Goal: Transaction & Acquisition: Purchase product/service

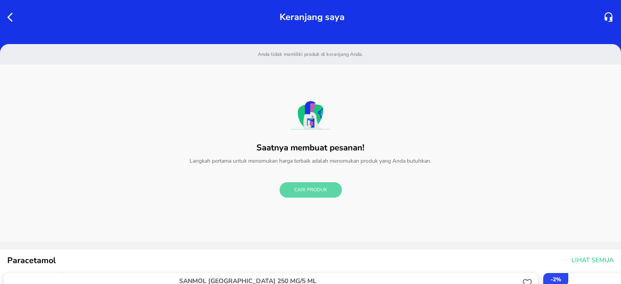
click at [306, 190] on span "Cari Produk" at bounding box center [310, 190] width 33 height 9
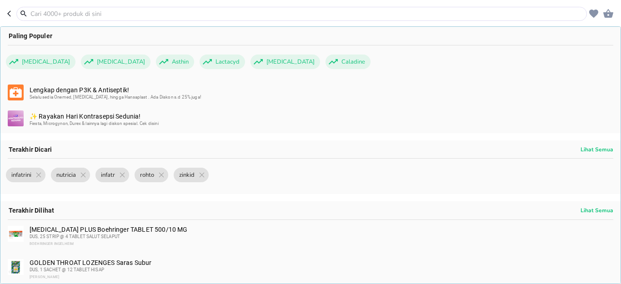
click at [74, 10] on input "text" at bounding box center [307, 14] width 555 height 10
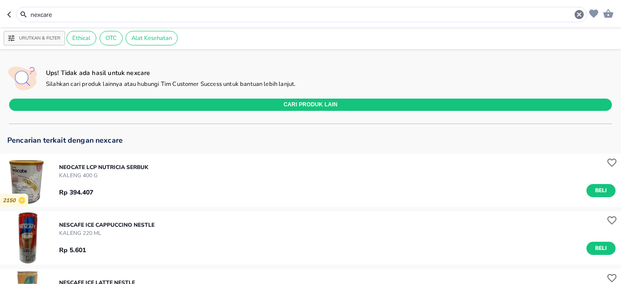
drag, startPoint x: 77, startPoint y: 15, endPoint x: 7, endPoint y: 13, distance: 70.1
click at [7, 13] on div "nexcare" at bounding box center [297, 14] width 580 height 15
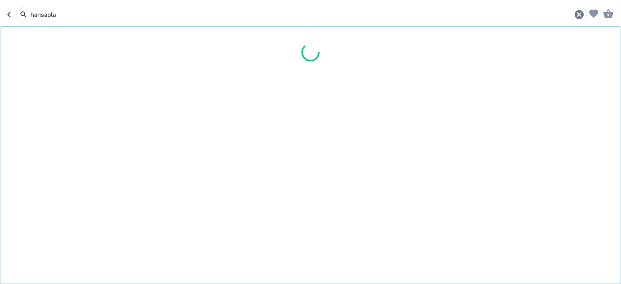
type input "hansapla"
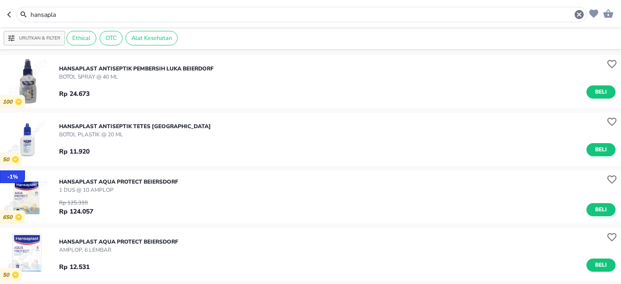
click at [238, 254] on div "Rp 12.531 Beli" at bounding box center [337, 263] width 557 height 18
click at [252, 265] on div "Rp 12.531 Beli" at bounding box center [337, 263] width 557 height 18
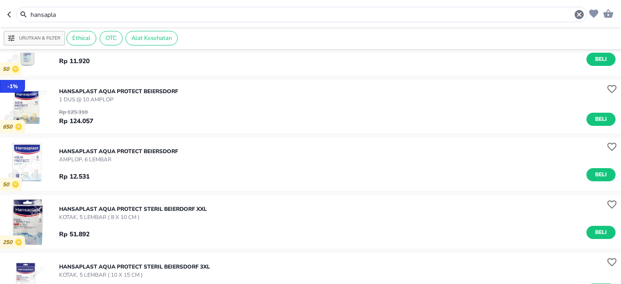
scroll to position [91, 0]
click at [594, 173] on span "Beli" at bounding box center [601, 175] width 15 height 10
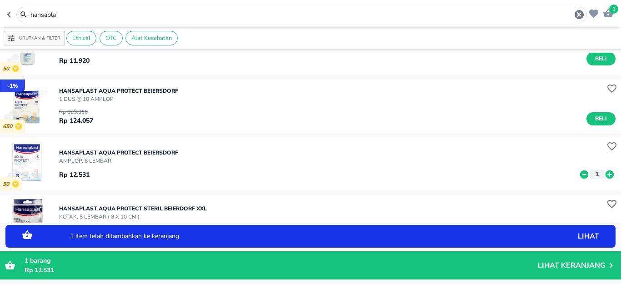
click at [593, 172] on p "1" at bounding box center [597, 175] width 8 height 10
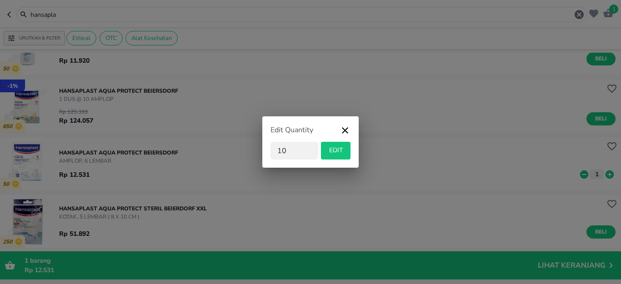
type input "10"
click at [344, 151] on span "EDIT" at bounding box center [336, 150] width 22 height 11
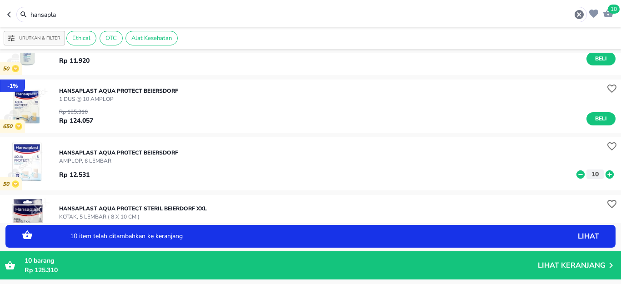
scroll to position [136, 0]
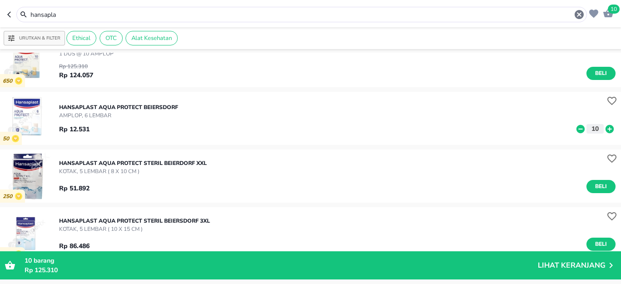
click at [534, 97] on div "50 HANSAPLAST AQUA PROTECT Beiersdorf AMPLOP, 6 LEMBAR Rp 12.531 10" at bounding box center [310, 118] width 621 height 53
click at [595, 185] on span "Beli" at bounding box center [601, 187] width 15 height 10
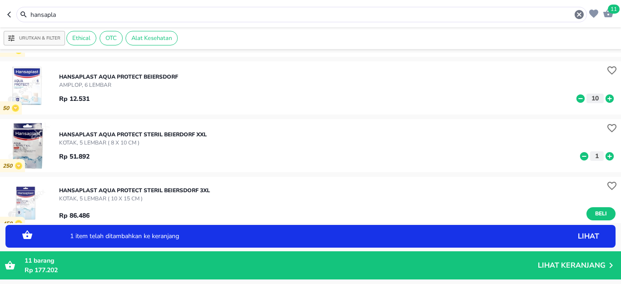
scroll to position [182, 0]
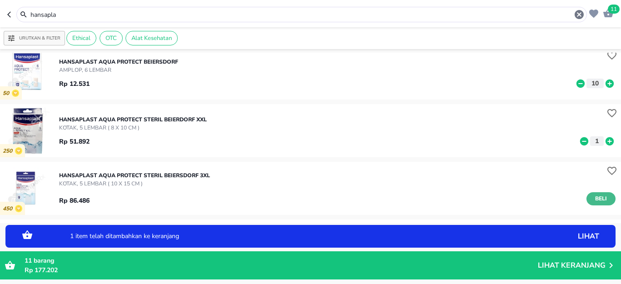
click at [595, 201] on span "Beli" at bounding box center [601, 199] width 15 height 10
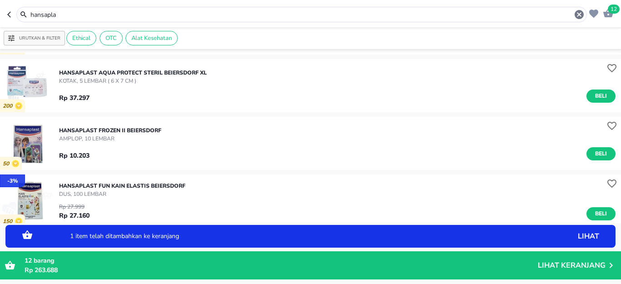
scroll to position [500, 0]
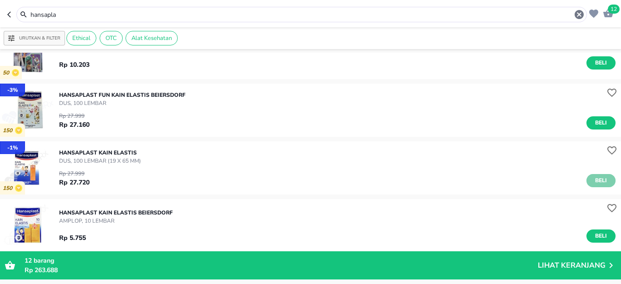
click at [595, 178] on span "Beli" at bounding box center [601, 181] width 15 height 10
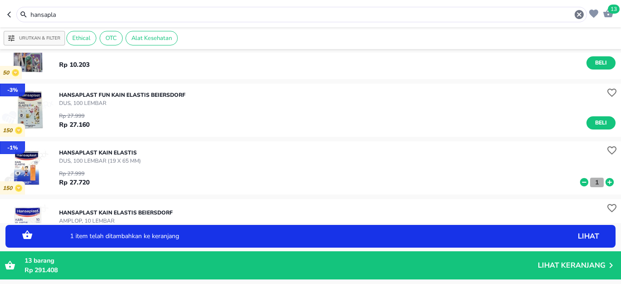
click at [593, 183] on p "1" at bounding box center [597, 183] width 8 height 10
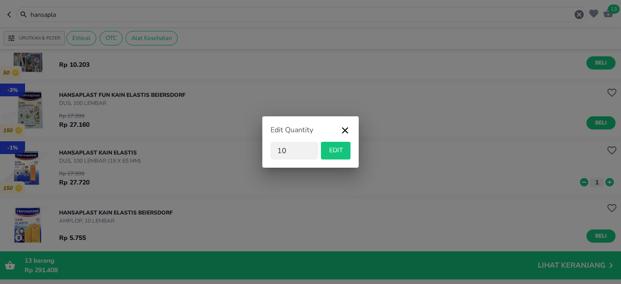
type input "10"
click at [333, 148] on span "EDIT" at bounding box center [336, 150] width 22 height 11
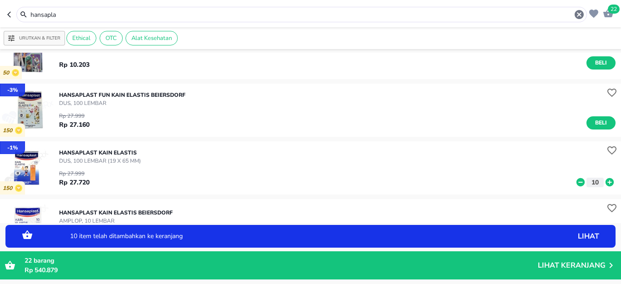
scroll to position [546, 0]
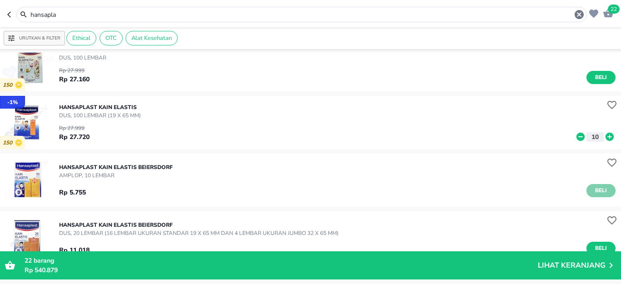
click at [597, 192] on span "Beli" at bounding box center [601, 191] width 15 height 10
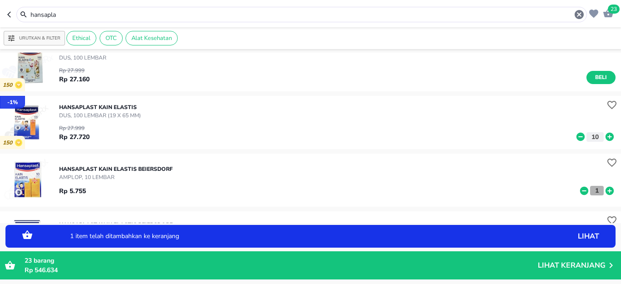
click at [593, 191] on p "1" at bounding box center [597, 191] width 8 height 10
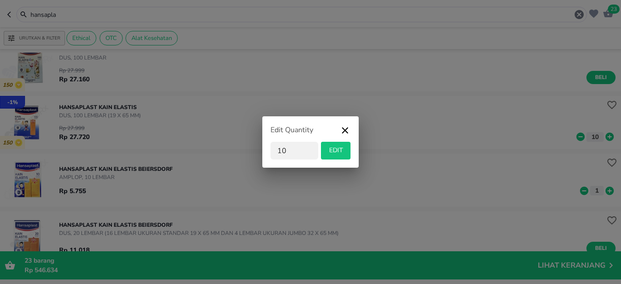
type input "10"
click at [343, 147] on span "EDIT" at bounding box center [336, 150] width 22 height 11
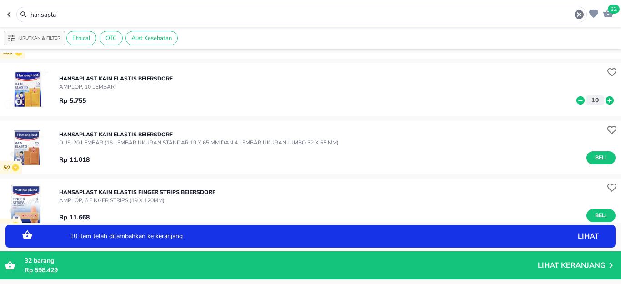
scroll to position [637, 0]
click at [602, 157] on button "Beli" at bounding box center [601, 157] width 29 height 13
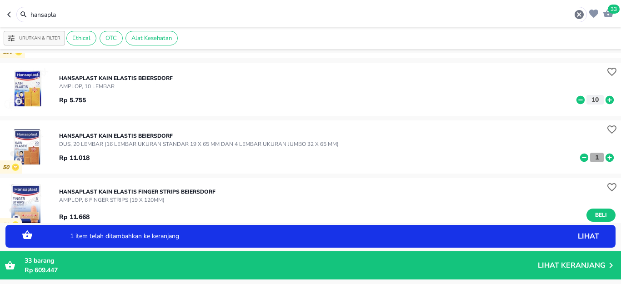
click at [594, 157] on button "1" at bounding box center [597, 158] width 14 height 10
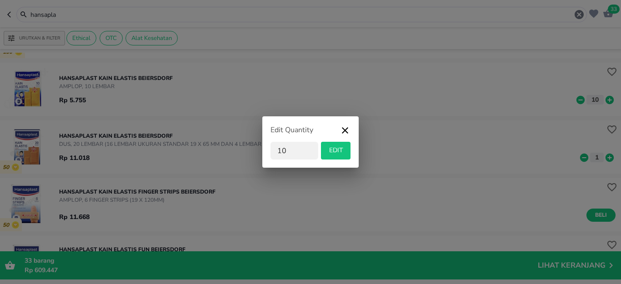
type input "10"
click at [342, 152] on span "EDIT" at bounding box center [336, 150] width 22 height 11
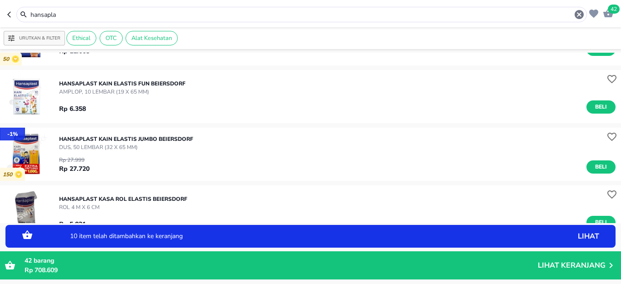
scroll to position [819, 0]
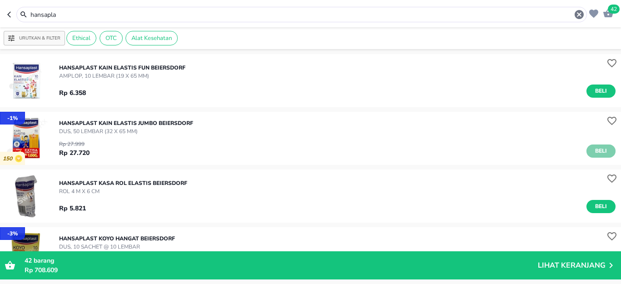
click at [594, 149] on span "Beli" at bounding box center [601, 151] width 15 height 10
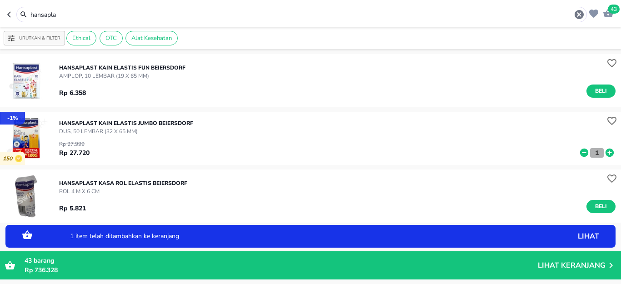
click at [593, 154] on p "1" at bounding box center [597, 153] width 8 height 10
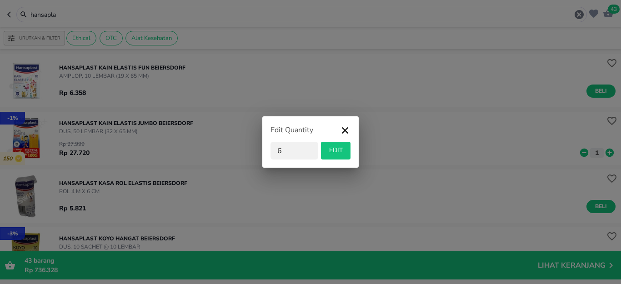
type input "6"
click at [342, 152] on span "EDIT" at bounding box center [336, 150] width 22 height 11
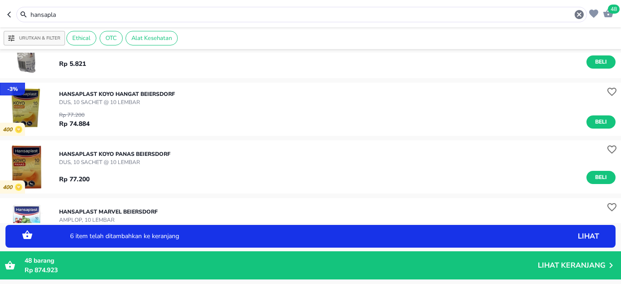
scroll to position [1001, 0]
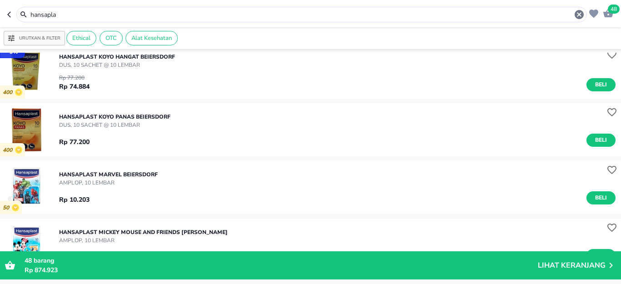
click at [548, 157] on div "400 HANSAPLAST KOYO PANAS Beiersdorf DUS, 10 SACHET @ 10 LEMBAR Rp 77.200 Beli" at bounding box center [310, 130] width 621 height 58
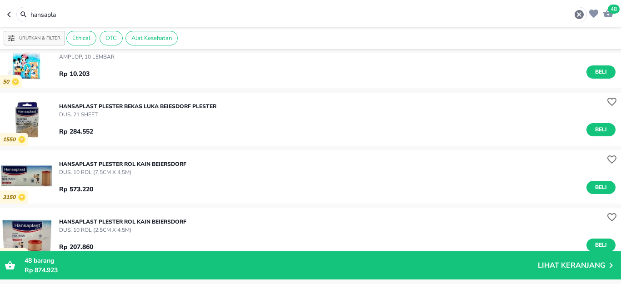
scroll to position [1228, 0]
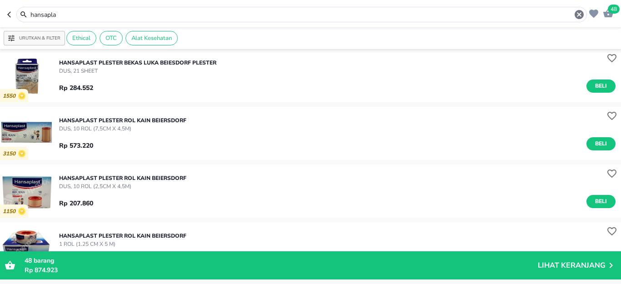
click at [543, 116] on div "HANSAPLAST PLESTER ROL KAIN Beiersdorf DUS, 10 ROL (7,5cm x 4,5m) Rp 573.220 Be…" at bounding box center [340, 133] width 562 height 43
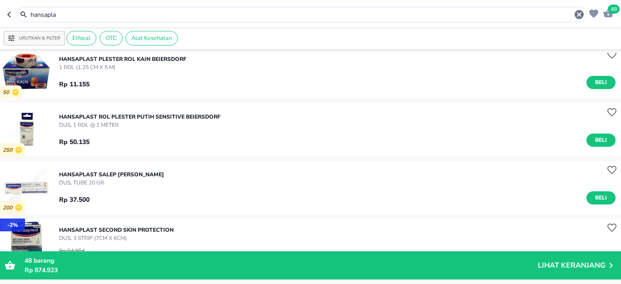
scroll to position [1410, 0]
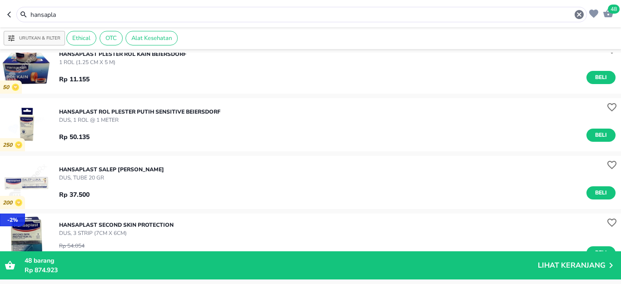
click at [539, 119] on div "HANSAPLAST ROL PLESTER PUTIH SENSITIVE Beiersdorf DUS, 1 ROL @ 1 METER Rp 50.13…" at bounding box center [340, 124] width 562 height 43
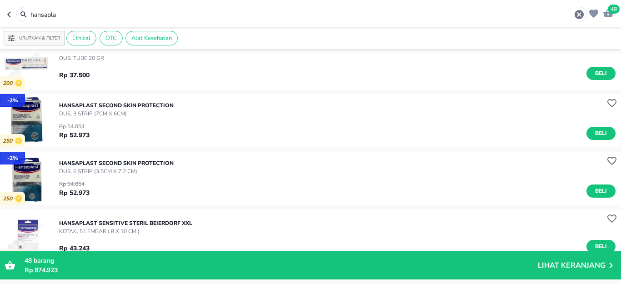
scroll to position [1563, 0]
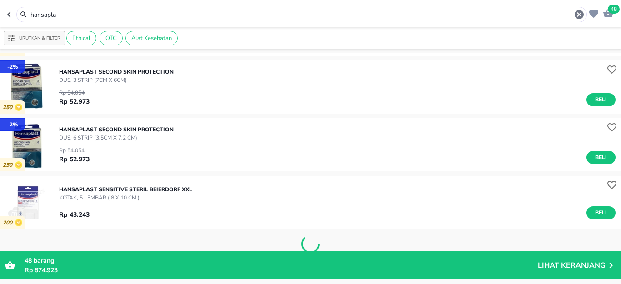
click at [542, 172] on div "- 2 % 250 HANSAPLAST SECOND SKIN PROTECTION DUS, 6 STRIP (3,5cm x 7,2 cm) Rp 54…" at bounding box center [310, 145] width 621 height 58
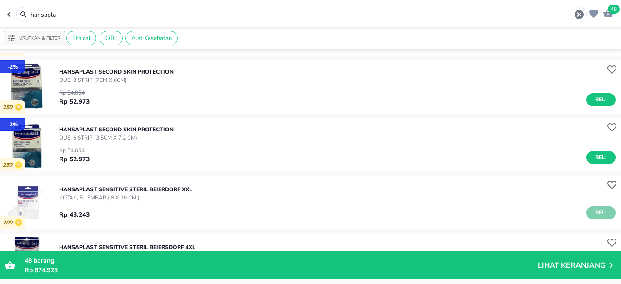
click at [597, 216] on span "Beli" at bounding box center [601, 213] width 15 height 10
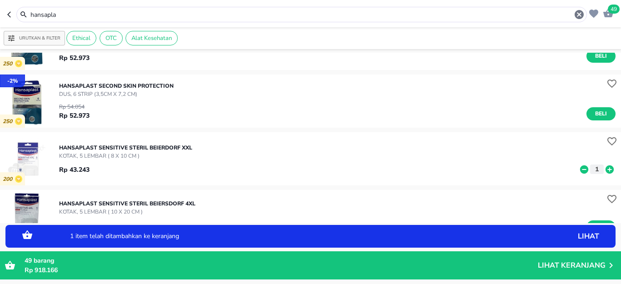
scroll to position [1654, 0]
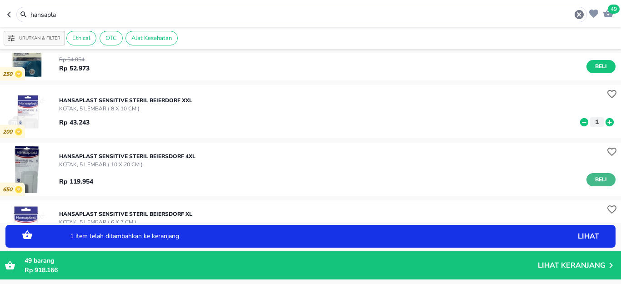
click at [594, 182] on span "Beli" at bounding box center [601, 180] width 15 height 10
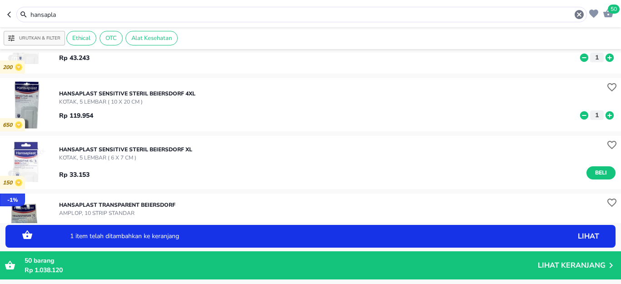
scroll to position [1745, 0]
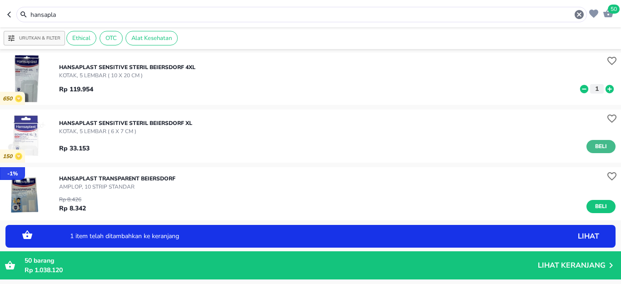
click at [594, 148] on span "Beli" at bounding box center [601, 147] width 15 height 10
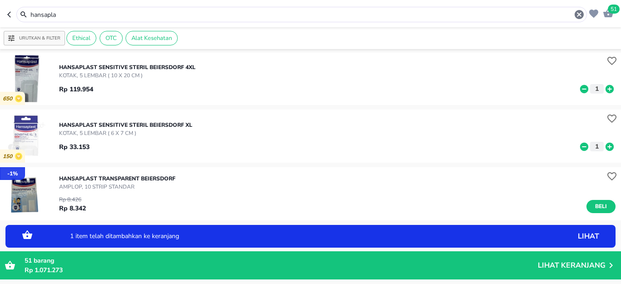
scroll to position [1791, 0]
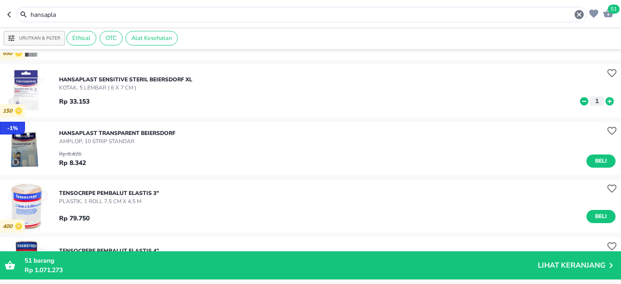
click at [530, 128] on div "HANSAPLAST TRANSPARENT Beiersdorf AMPLOP, 10 STRIP STANDAR Rp 8.426 Rp 8.342 Be…" at bounding box center [340, 149] width 562 height 48
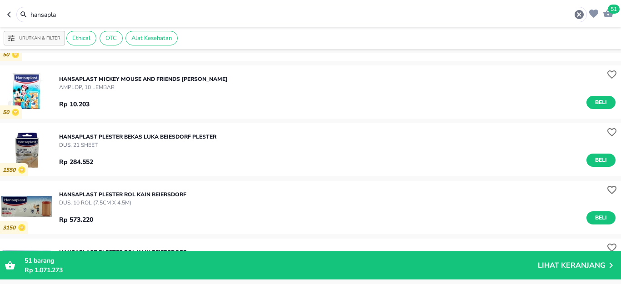
scroll to position [1336, 0]
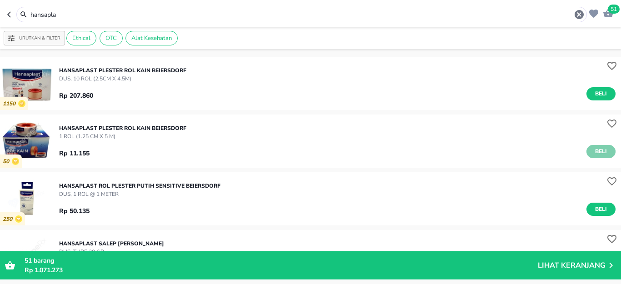
click at [597, 151] on span "Beli" at bounding box center [601, 152] width 15 height 10
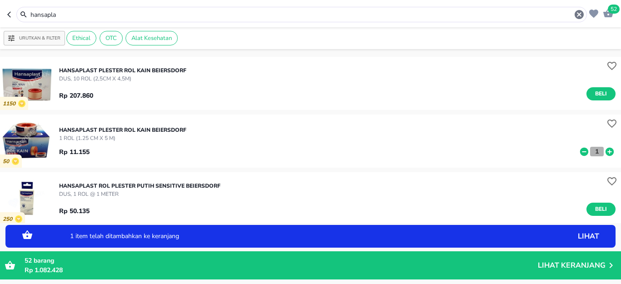
click at [594, 151] on button "1" at bounding box center [597, 152] width 14 height 10
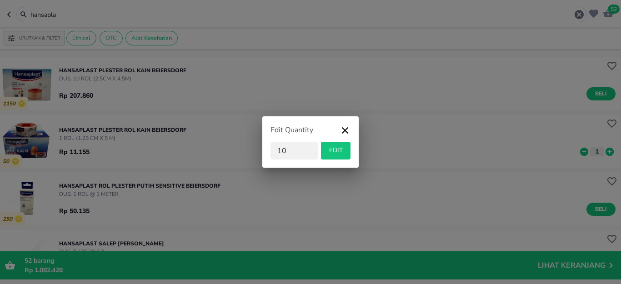
type input "10"
click at [332, 149] on span "EDIT" at bounding box center [336, 150] width 22 height 11
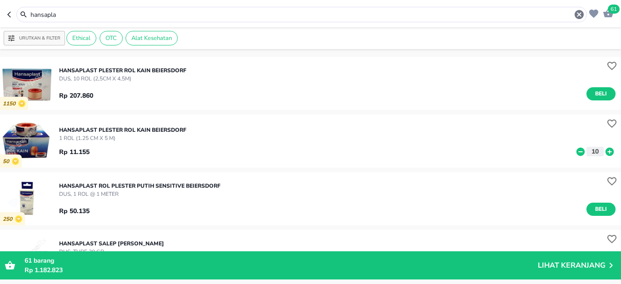
click at [112, 9] on div "hansapla" at bounding box center [307, 14] width 555 height 11
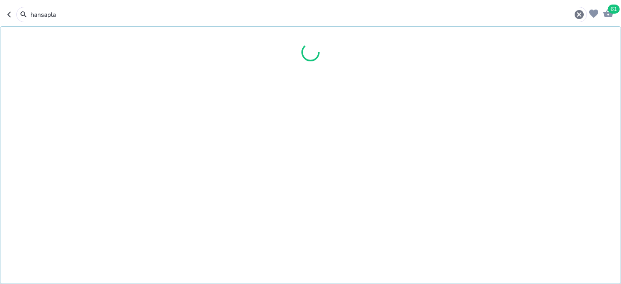
click at [110, 15] on input "hansapla" at bounding box center [302, 15] width 544 height 10
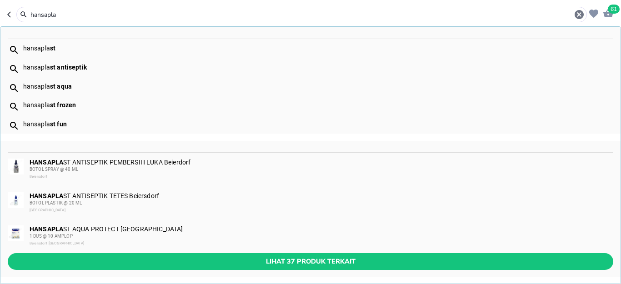
drag, startPoint x: 110, startPoint y: 15, endPoint x: 0, endPoint y: 25, distance: 110.6
click at [0, 25] on header "61 hansapla hansapla st hansapla st antiseptik hansapla st aqua hansapla st fro…" at bounding box center [310, 13] width 621 height 27
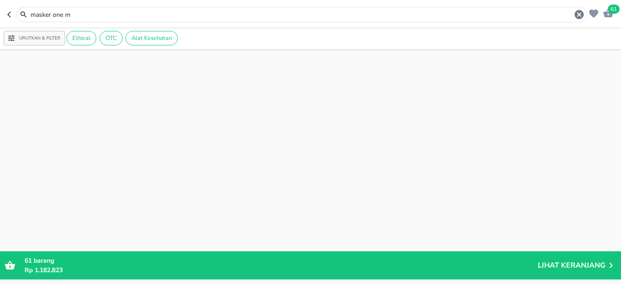
scroll to position [2493, 0]
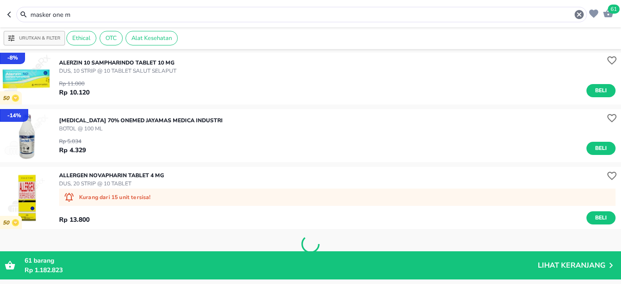
click at [103, 17] on input "masker one m" at bounding box center [302, 15] width 544 height 10
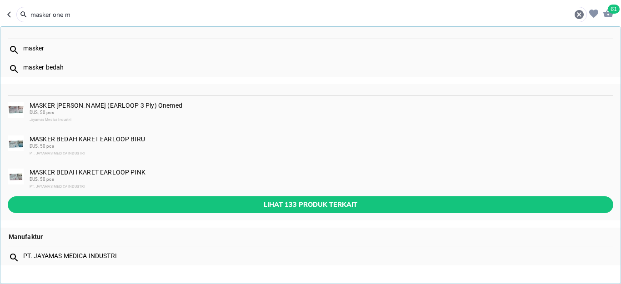
click at [103, 17] on input "masker one m" at bounding box center [302, 15] width 544 height 10
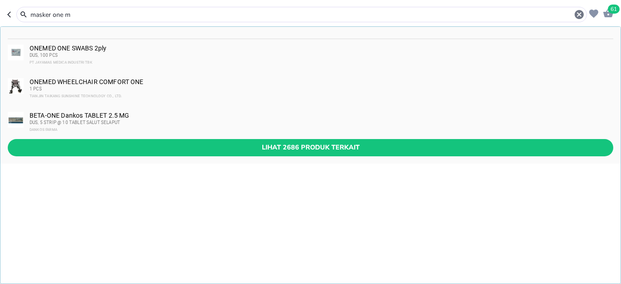
click at [104, 16] on input "masker one m" at bounding box center [302, 15] width 544 height 10
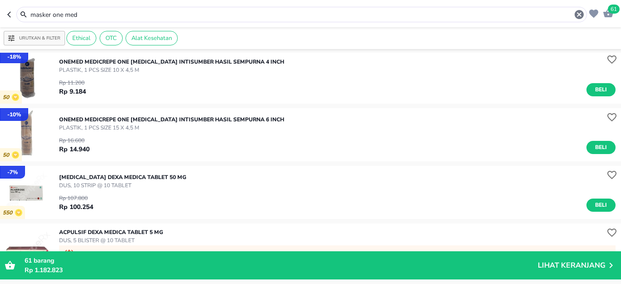
scroll to position [409, 0]
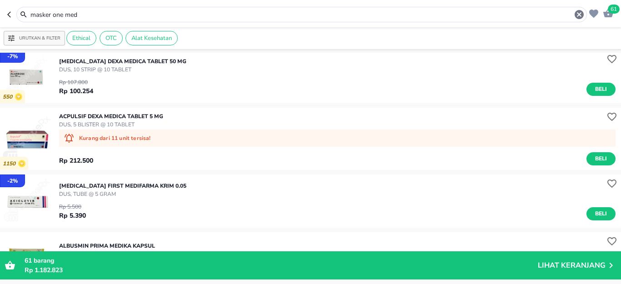
drag, startPoint x: 88, startPoint y: 14, endPoint x: 6, endPoint y: 14, distance: 81.9
click at [6, 14] on header "61 masker one med" at bounding box center [310, 13] width 621 height 27
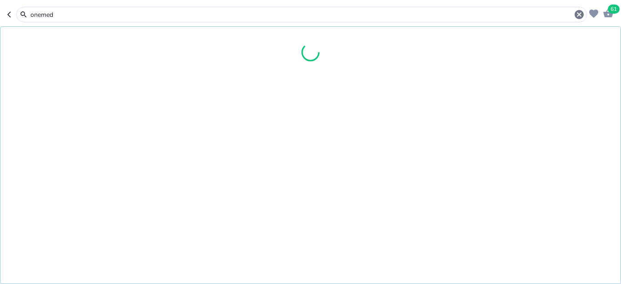
type input "onemed"
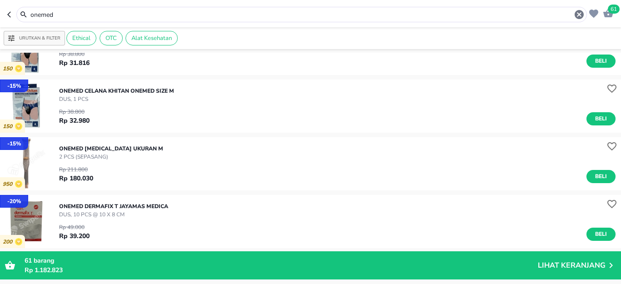
scroll to position [227, 0]
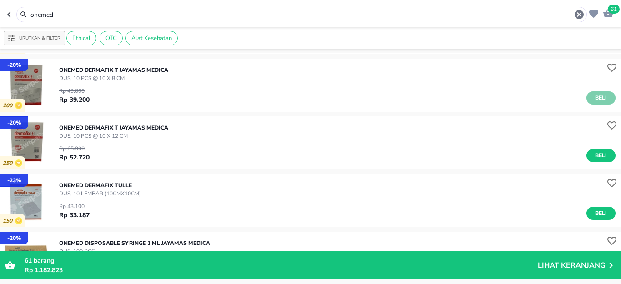
click at [594, 96] on span "Beli" at bounding box center [601, 98] width 15 height 10
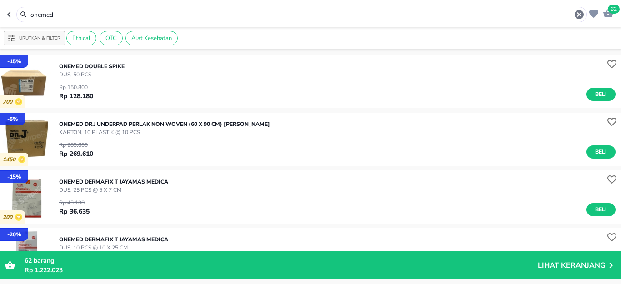
scroll to position [637, 0]
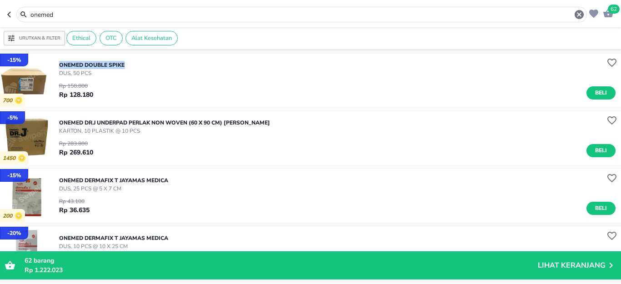
drag, startPoint x: 58, startPoint y: 65, endPoint x: 127, endPoint y: 67, distance: 68.7
click at [127, 67] on div "- 15 % 700 ONEMED DOUBLE SPIKE DUS, 50 PCS Rp 150.800 Rp 128.180 Beli" at bounding box center [310, 80] width 621 height 53
copy p "ONEMED DOUBLE SPIKE"
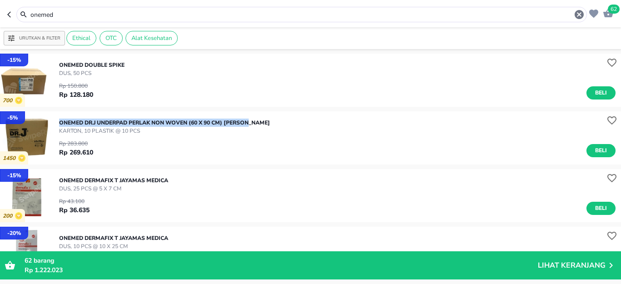
drag, startPoint x: 59, startPoint y: 122, endPoint x: 260, endPoint y: 122, distance: 201.5
click at [260, 122] on div "- 5 % 1450 ONEMED DR.J UNDERPAD PERLAK NON WOVEN (60 x 90 CM) [PERSON_NAME], 10…" at bounding box center [310, 137] width 621 height 53
copy p "ONEMED DR.J UNDERPAD PERLAK NON WOVEN (60 x 90 CM) [PERSON_NAME]"
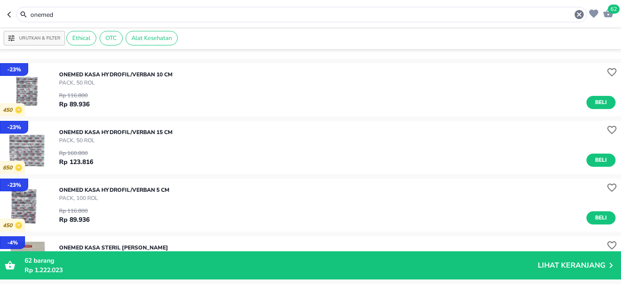
scroll to position [1183, 0]
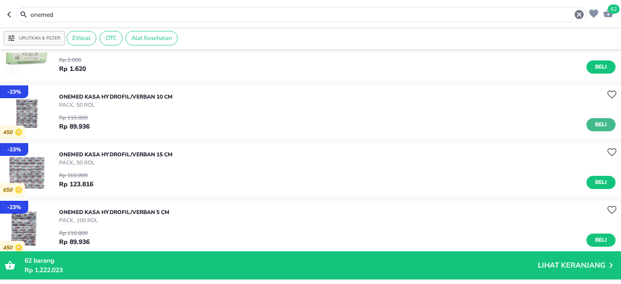
click at [603, 124] on button "Beli" at bounding box center [601, 124] width 29 height 13
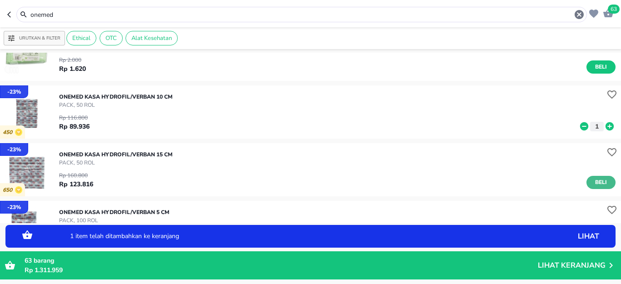
click at [594, 180] on span "Beli" at bounding box center [601, 183] width 15 height 10
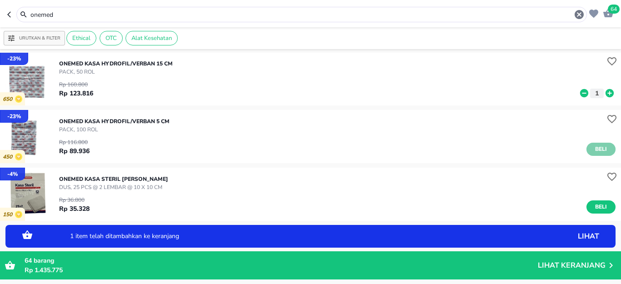
click at [595, 148] on span "Beli" at bounding box center [601, 150] width 15 height 10
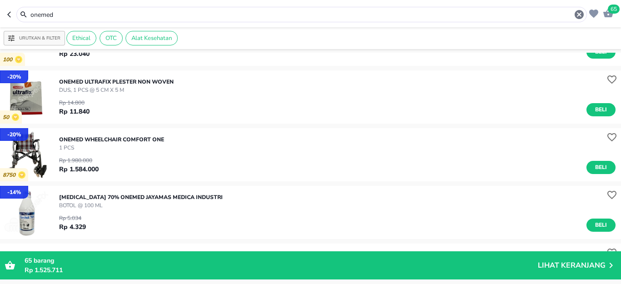
scroll to position [2547, 0]
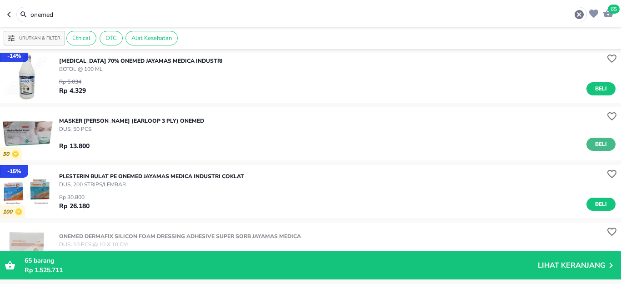
click at [596, 142] on span "Beli" at bounding box center [601, 145] width 15 height 10
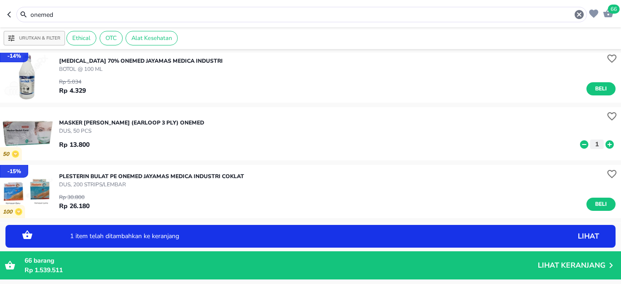
click at [604, 146] on icon at bounding box center [610, 145] width 12 height 10
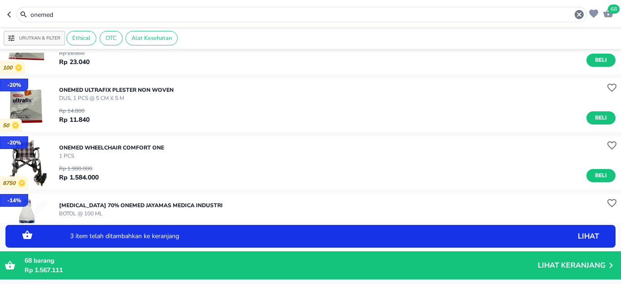
scroll to position [2365, 0]
